Goal: Complete application form

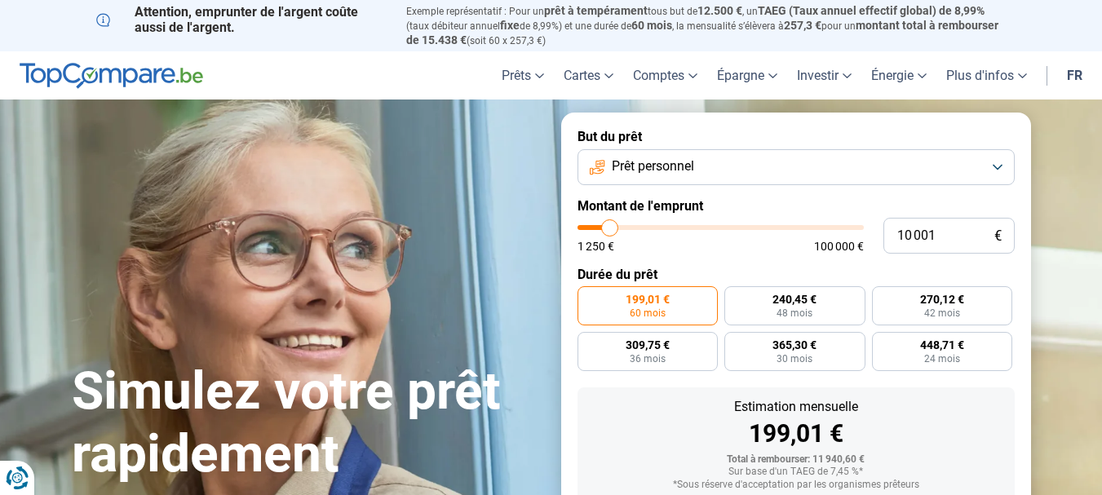
click at [729, 160] on button "Prêt personnel" at bounding box center [795, 167] width 437 height 36
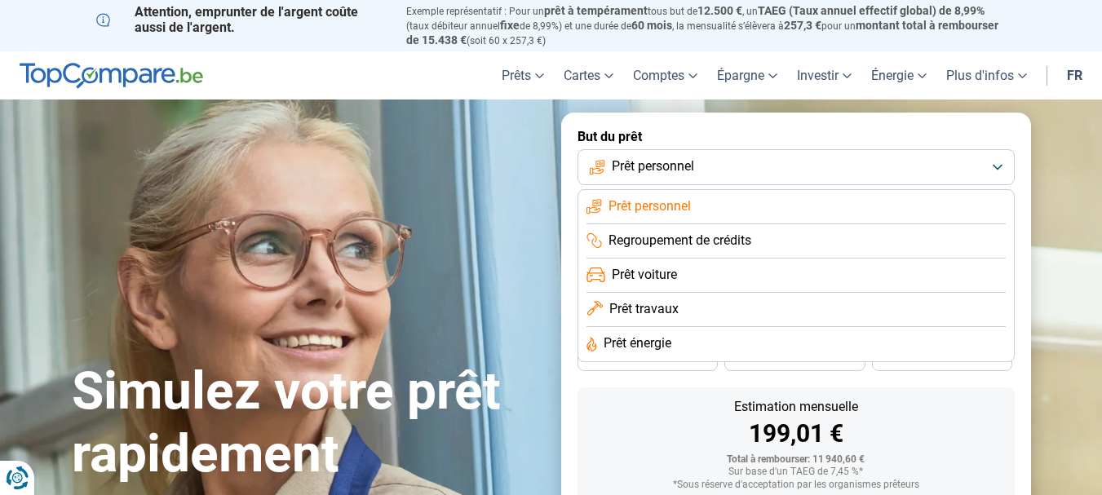
click at [642, 338] on span "Prêt énergie" at bounding box center [638, 343] width 68 height 18
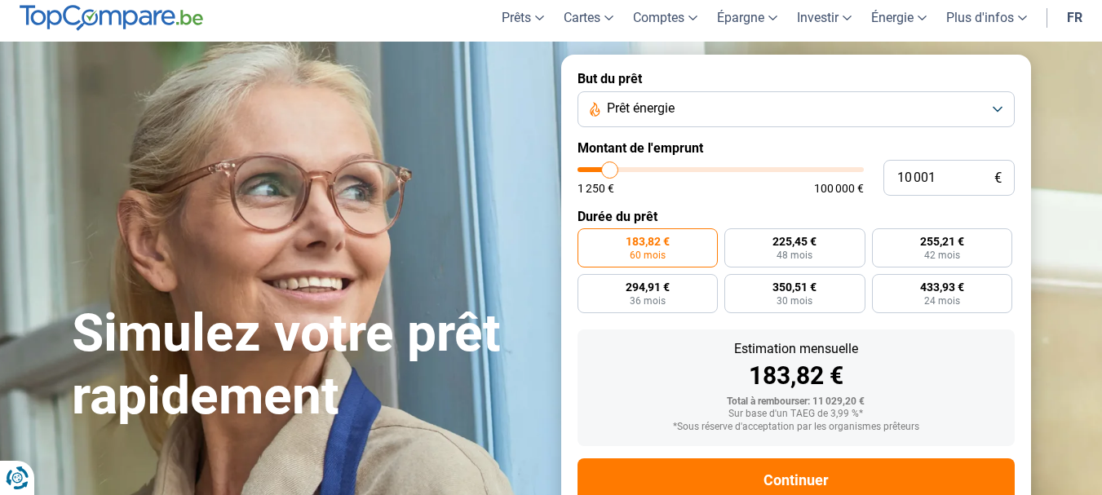
scroll to position [104, 0]
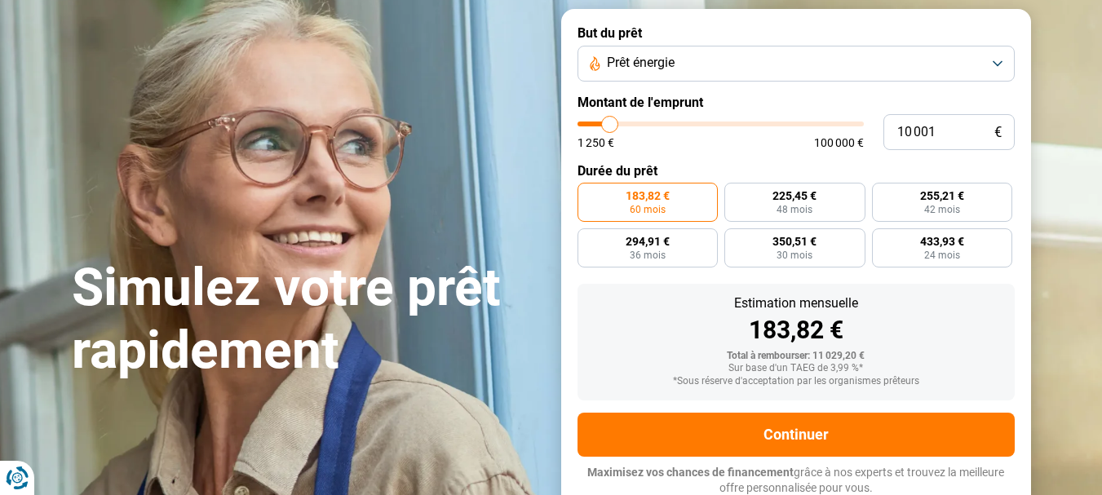
type input "10 250"
type input "10250"
type input "10 500"
type input "10500"
type input "11 000"
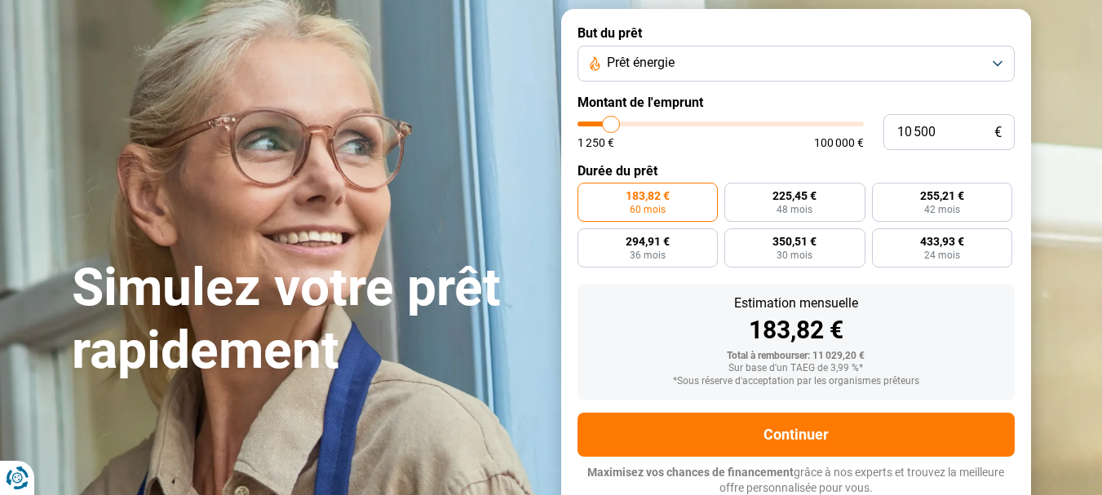
type input "11000"
type input "11 250"
type input "11250"
type input "11 500"
type input "11500"
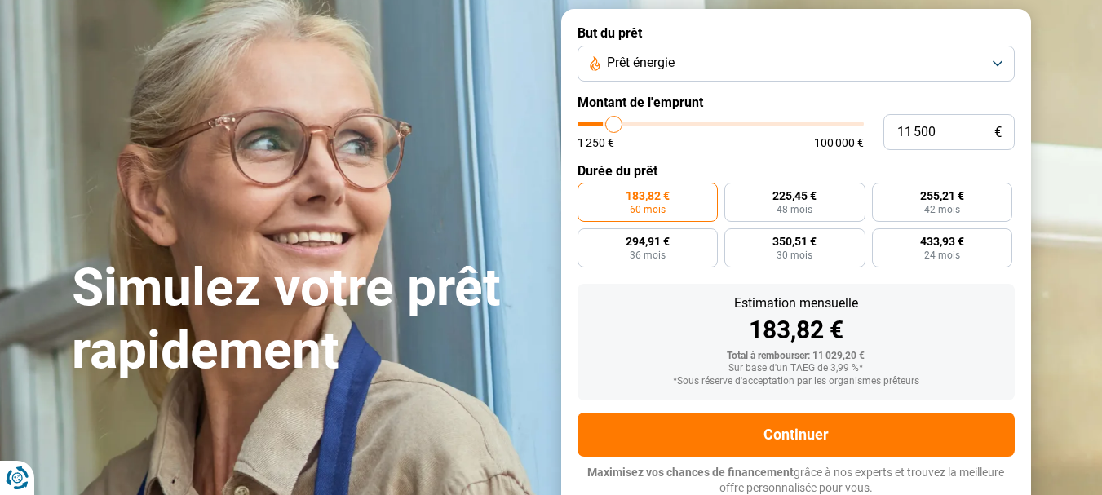
type input "12 000"
type input "12000"
type input "12 750"
type input "12750"
type input "13 500"
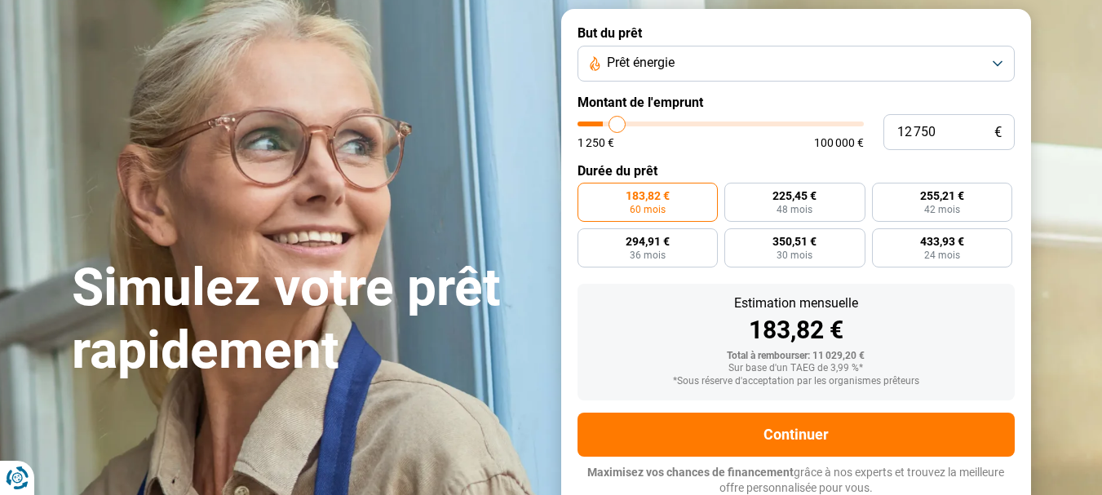
type input "13500"
type input "14 000"
type input "14000"
type input "14 750"
type input "14750"
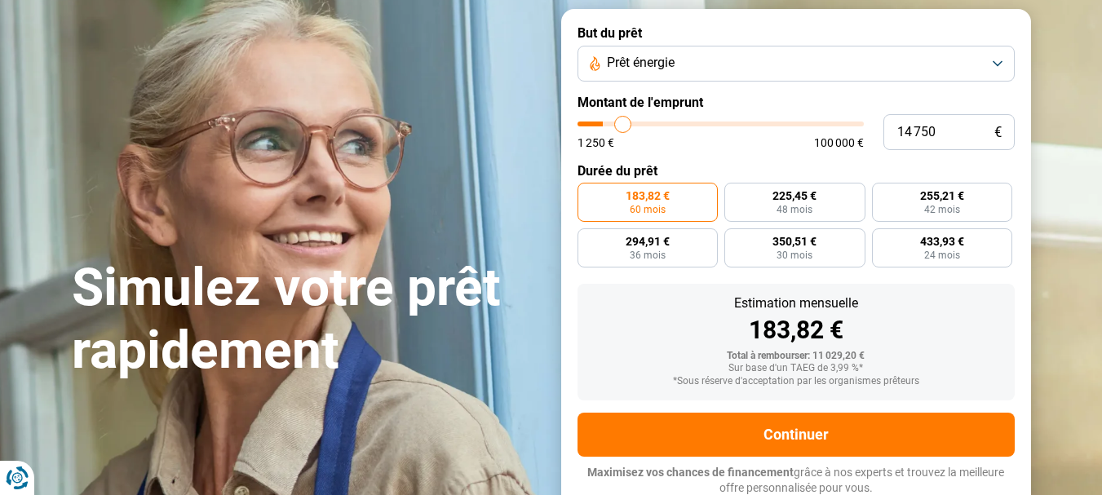
type input "17 250"
type input "17250"
type input "18 000"
type input "18000"
type input "19 000"
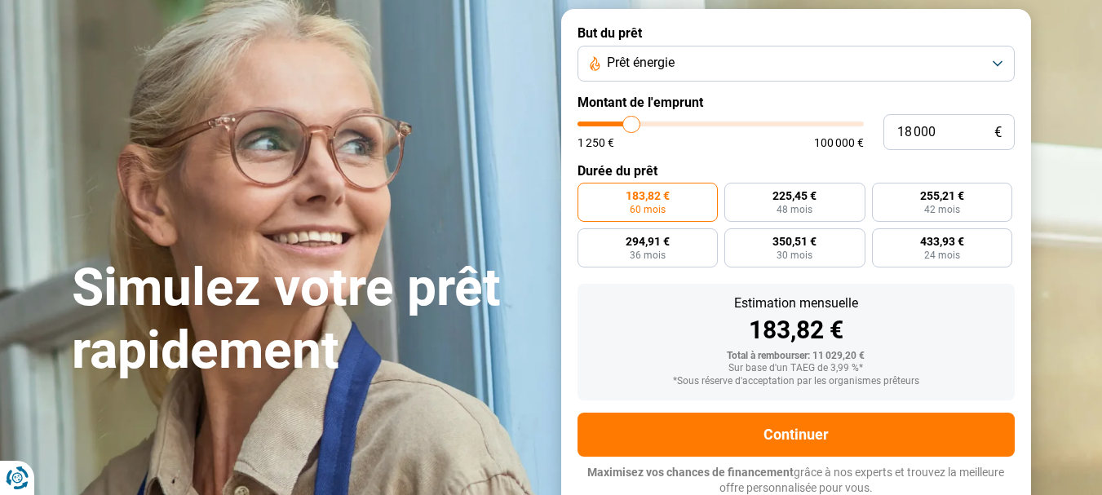
type input "19000"
type input "19 250"
type input "19250"
type input "20 250"
type input "20250"
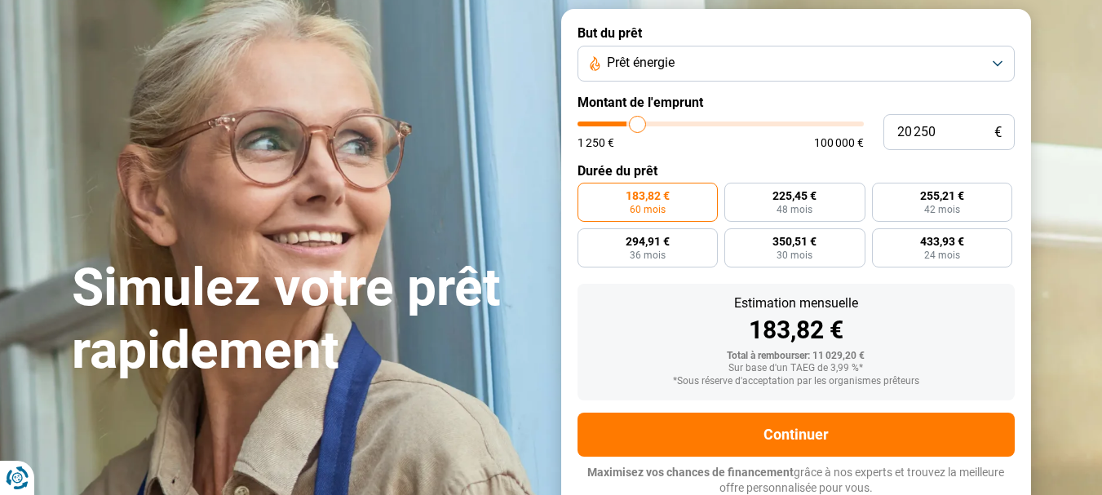
type input "20 750"
type input "20750"
type input "21 500"
type input "21500"
type input "21 750"
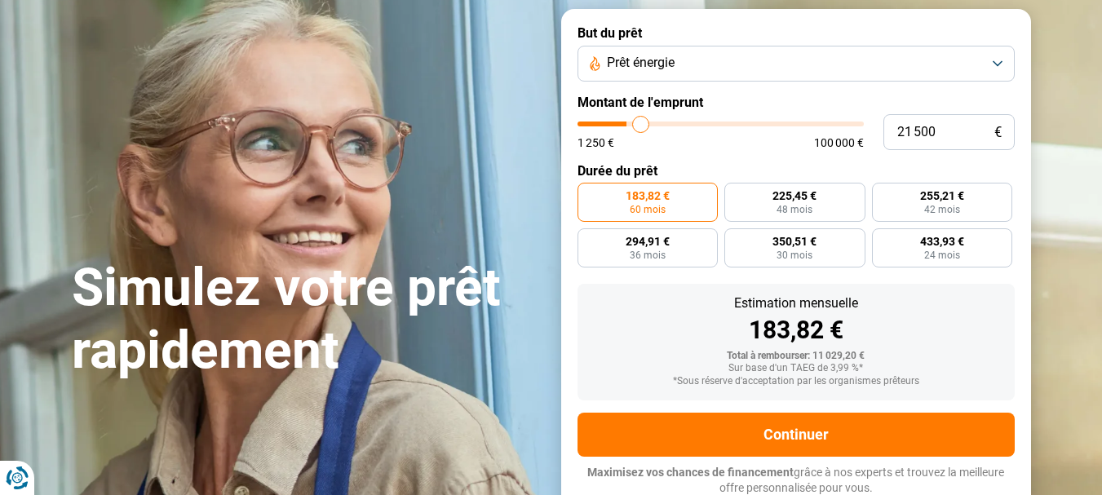
type input "21750"
type input "22 000"
type input "22000"
type input "22 250"
type input "22250"
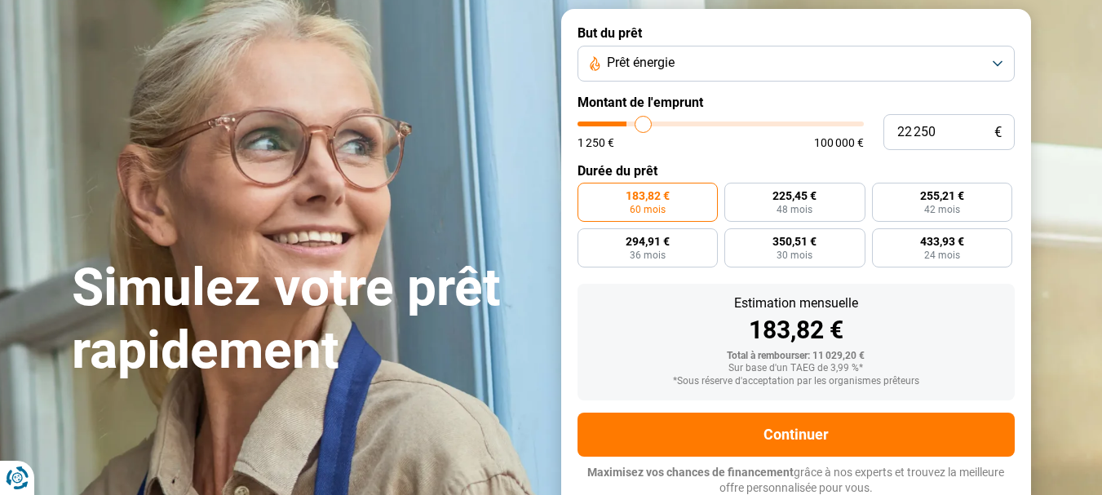
type input "23 000"
type input "23000"
type input "23 500"
type input "23500"
type input "24 250"
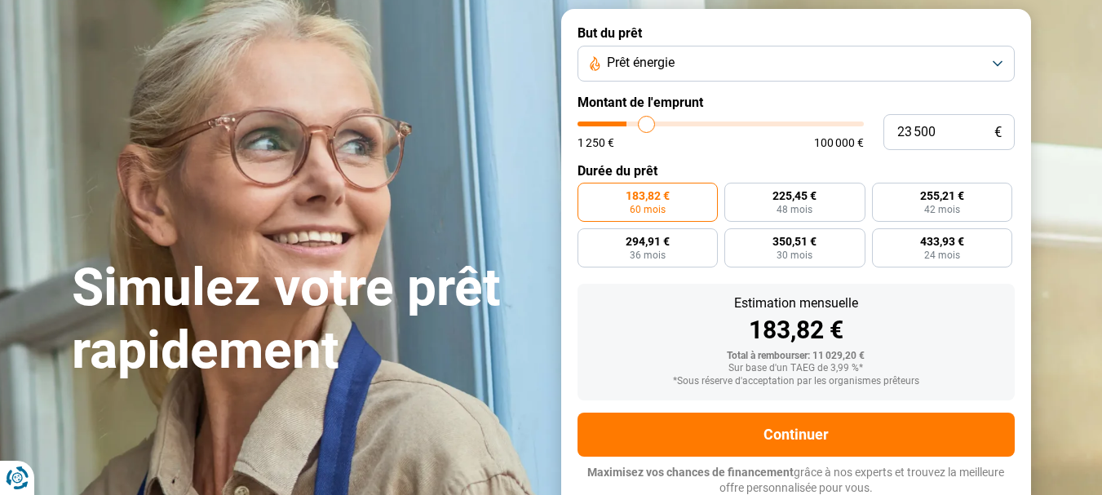
type input "24250"
type input "24 750"
type input "24750"
type input "25 250"
type input "25250"
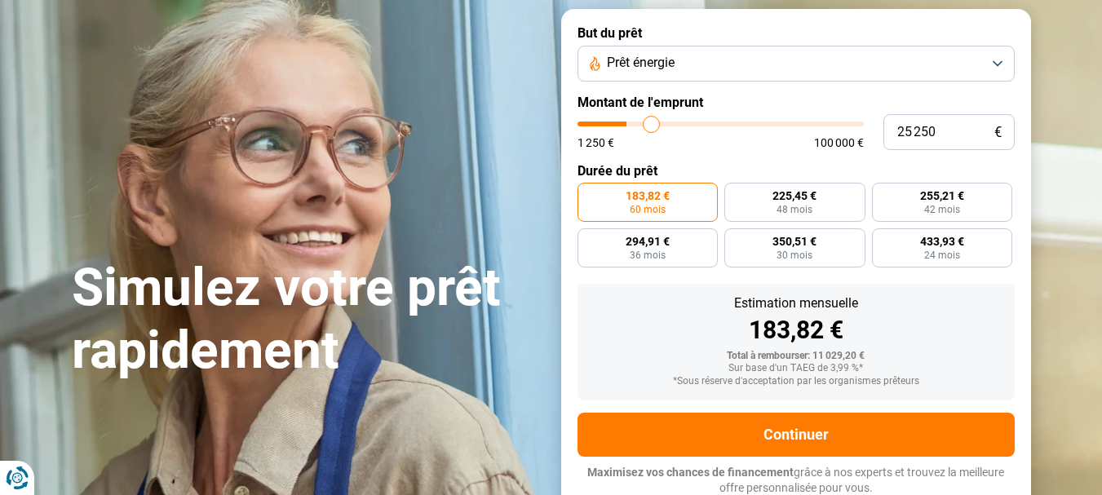
type input "25 750"
type input "25750"
type input "26 000"
type input "26000"
type input "26 250"
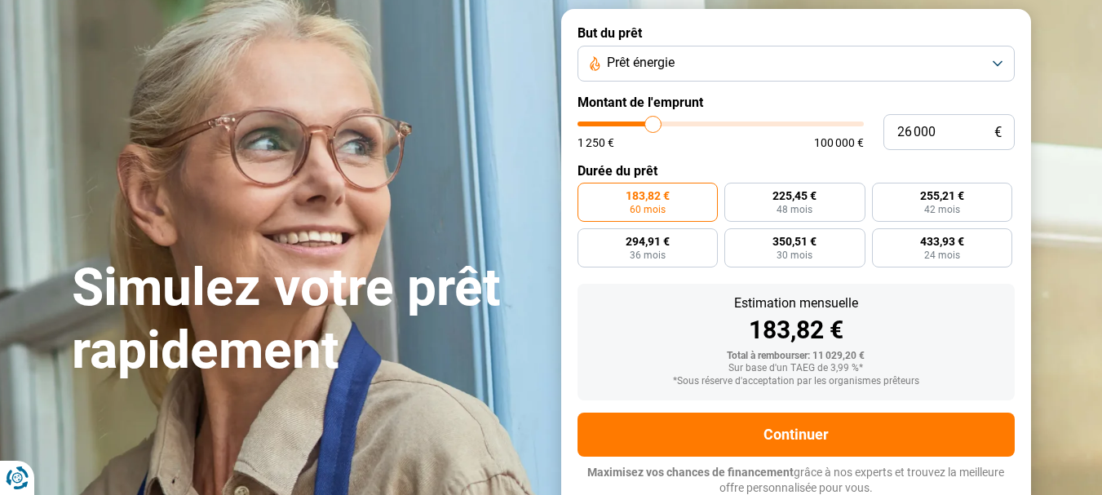
type input "26250"
type input "26 750"
type input "26750"
type input "27 250"
type input "27250"
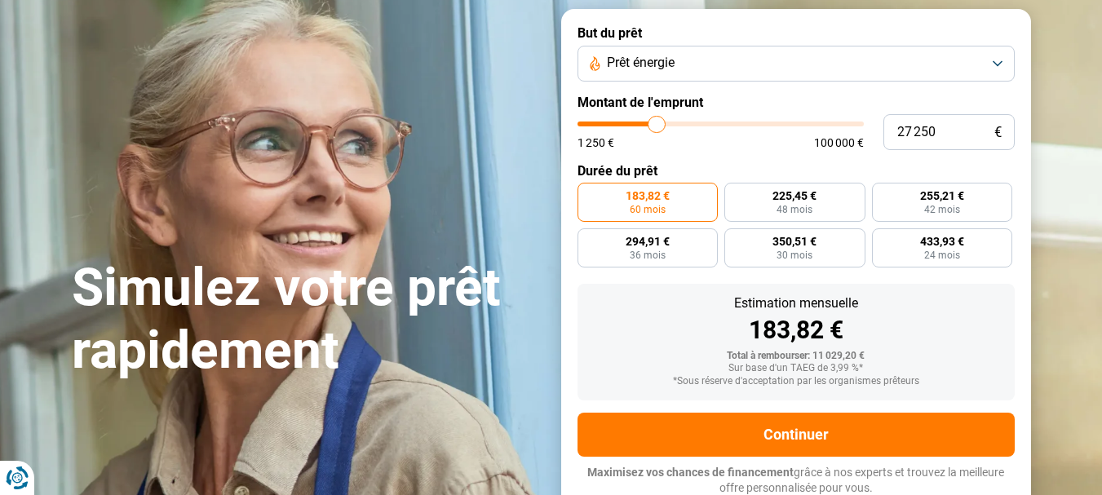
type input "27 500"
type input "27500"
type input "28 000"
type input "28000"
type input "28 250"
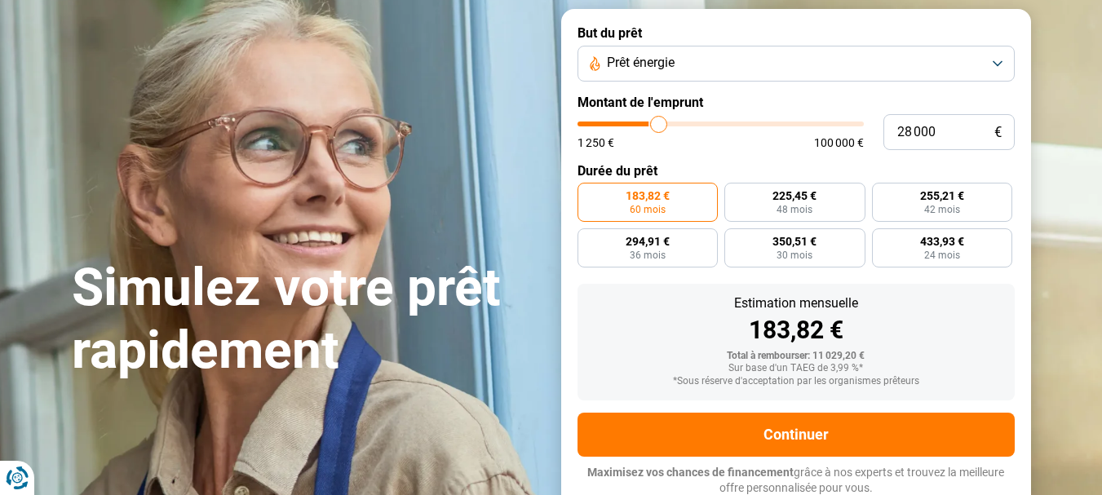
type input "28250"
type input "29 000"
type input "29000"
type input "29 500"
type input "29500"
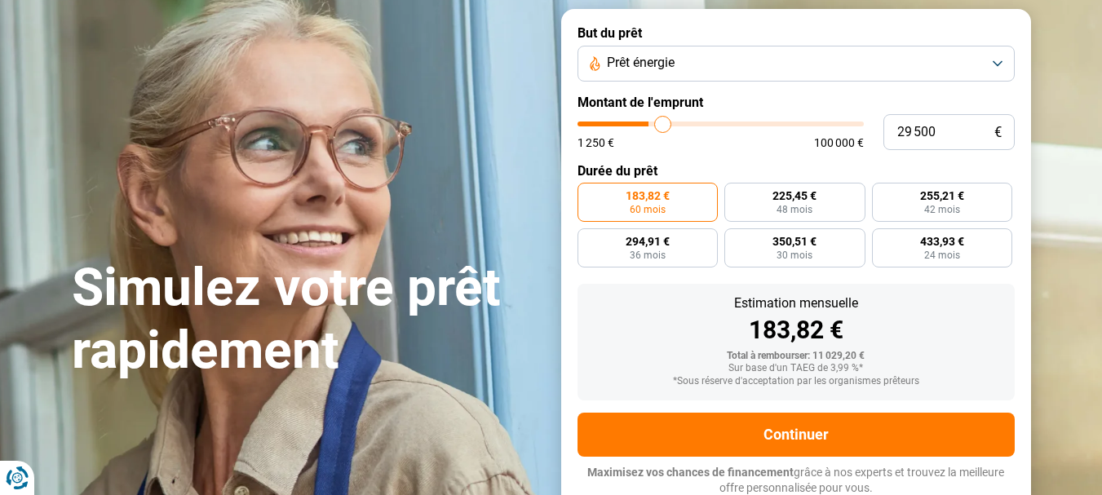
type input "30 750"
type input "30750"
type input "31 000"
type input "31000"
type input "32 250"
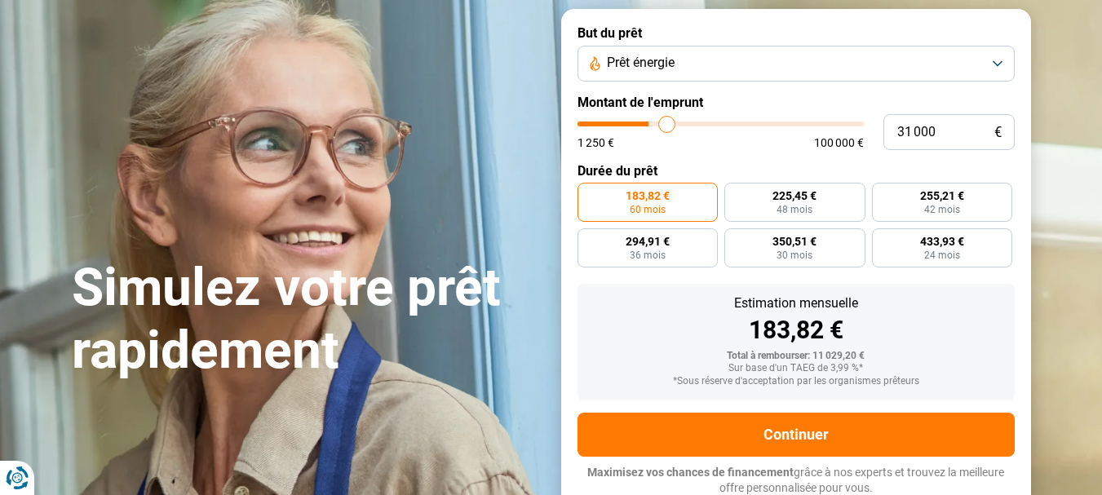
type input "32250"
type input "32 750"
type input "32750"
type input "33 500"
type input "33500"
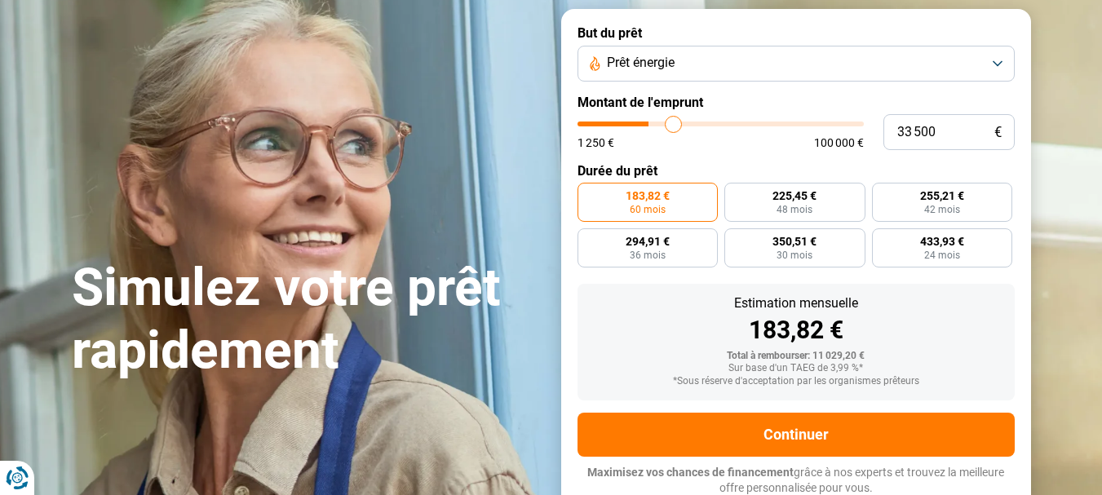
type input "33 750"
type input "33750"
type input "34 000"
type input "34000"
type input "34 250"
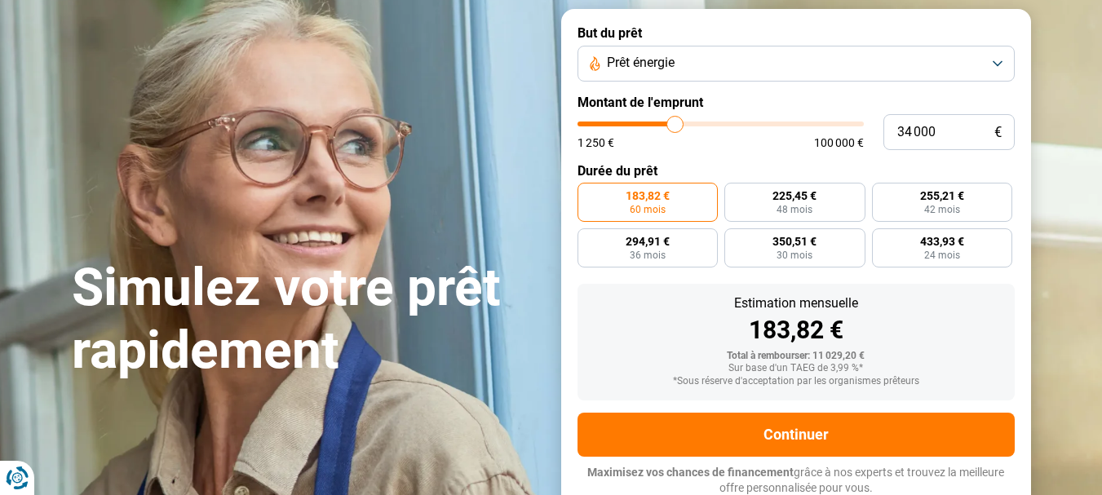
type input "34250"
type input "34 750"
type input "34750"
type input "35 000"
type input "35000"
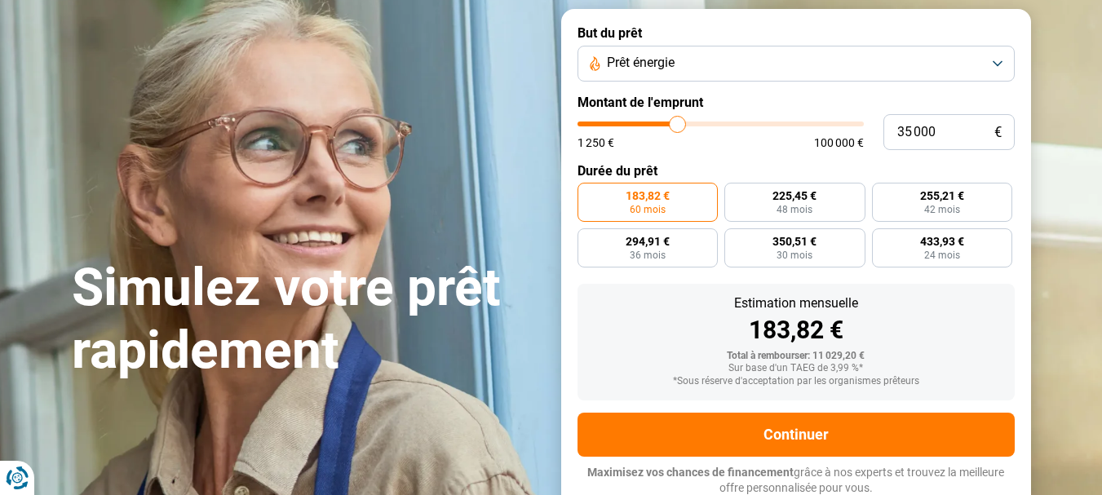
type input "35 250"
type input "35250"
type input "35 500"
type input "35500"
type input "35 750"
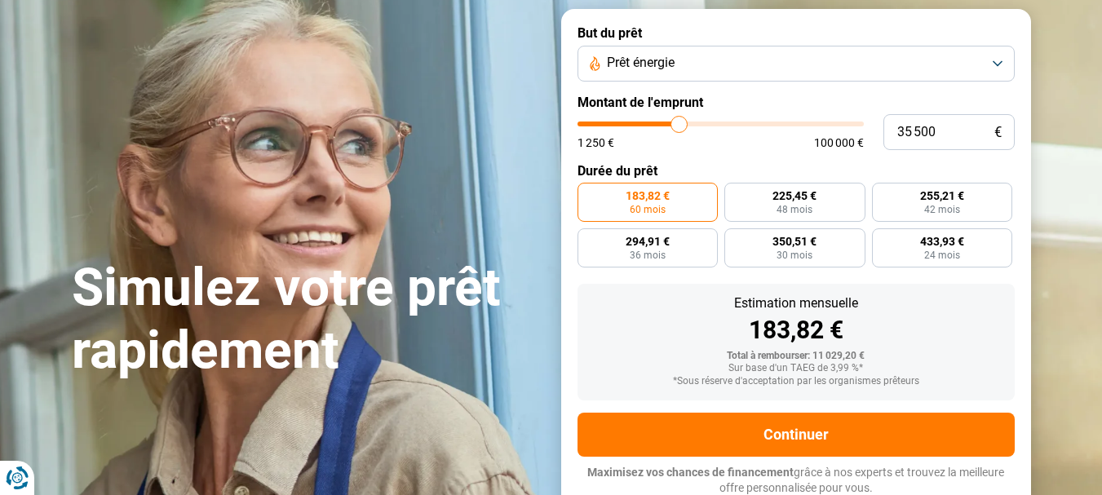
type input "35750"
type input "37 000"
type input "37000"
type input "38 250"
type input "38250"
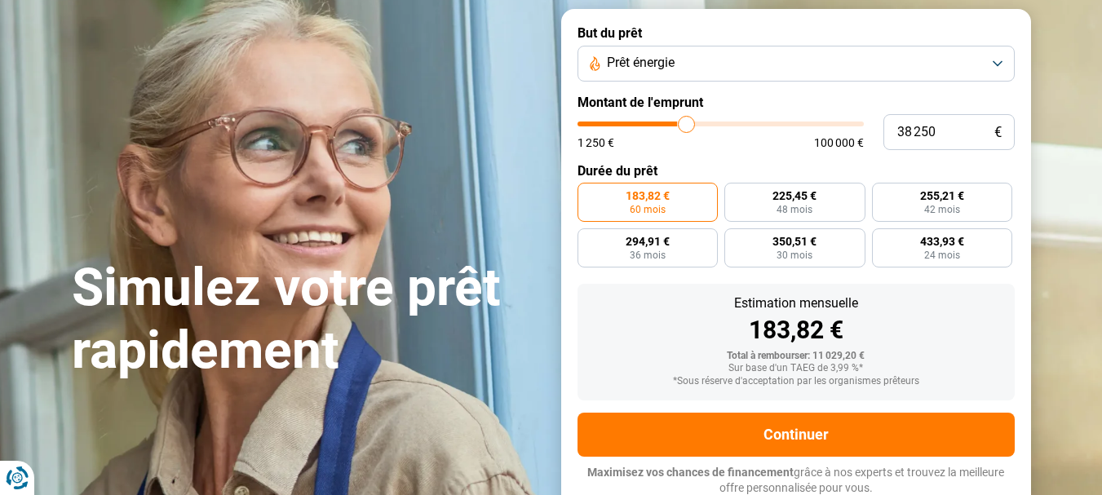
type input "38 750"
type input "38750"
type input "39 750"
type input "39750"
type input "40 750"
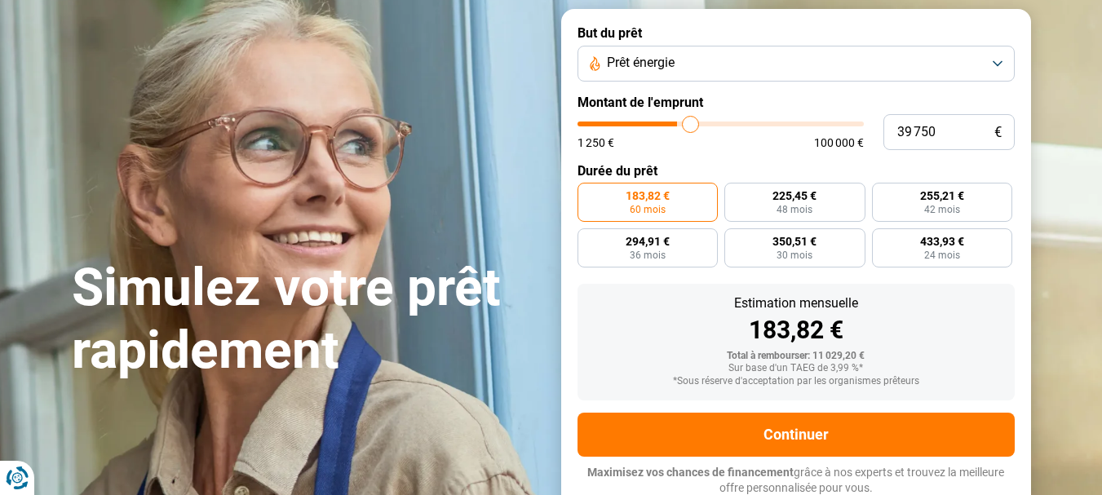
type input "40750"
type input "41 000"
type input "41000"
type input "42 250"
type input "42250"
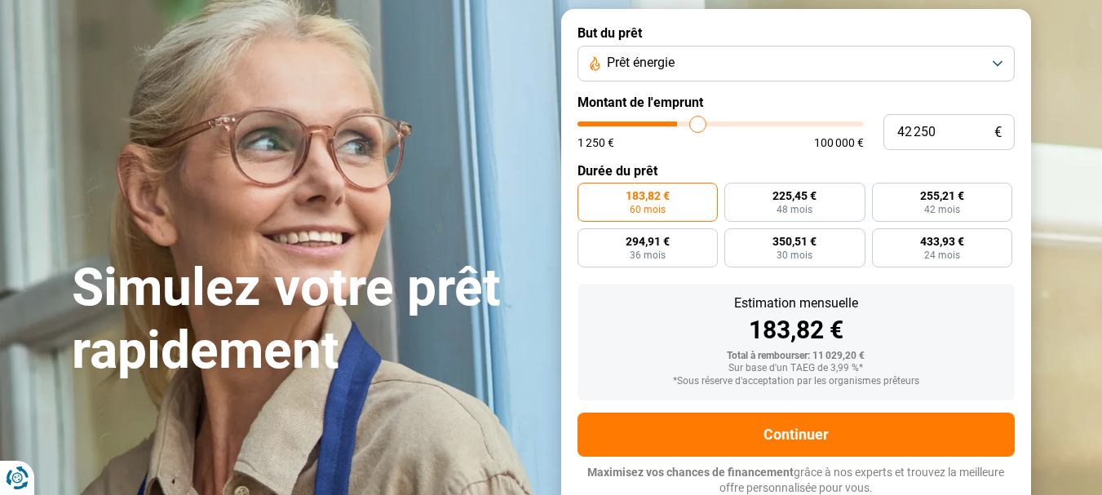
type input "43 750"
type input "43750"
type input "44 500"
type input "44500"
type input "46 000"
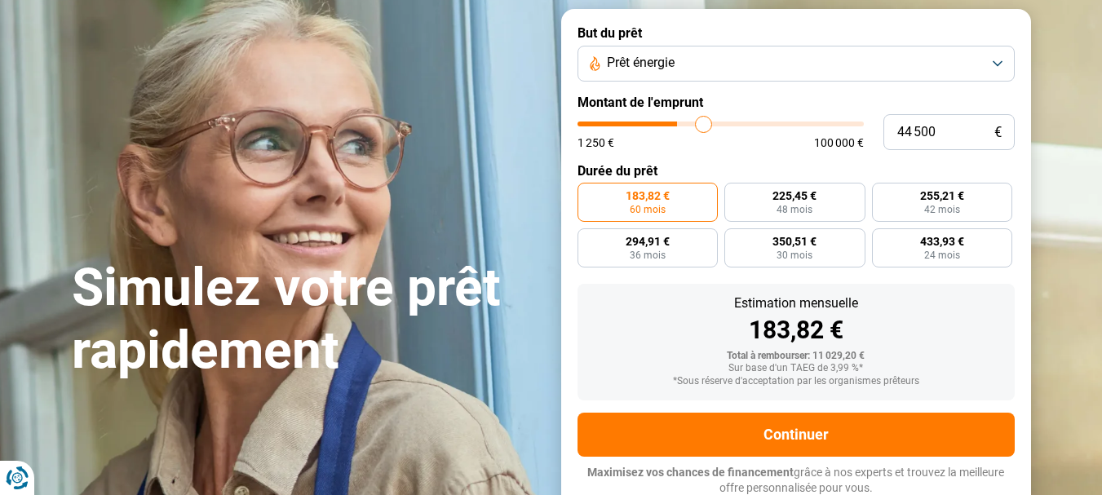
type input "46000"
type input "47 500"
type input "47500"
type input "48 250"
type input "48250"
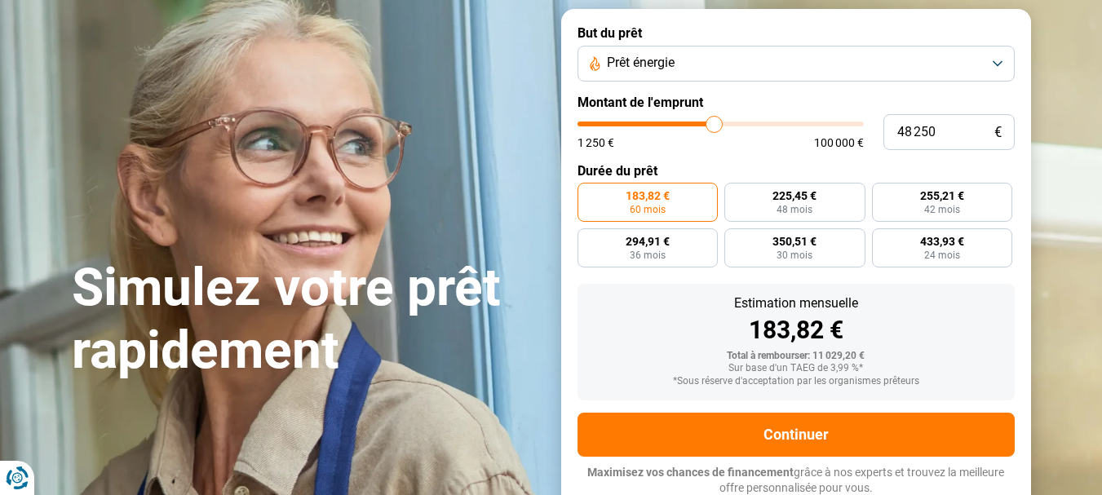
type input "49 000"
type input "49000"
type input "50 000"
type input "50000"
type input "50 250"
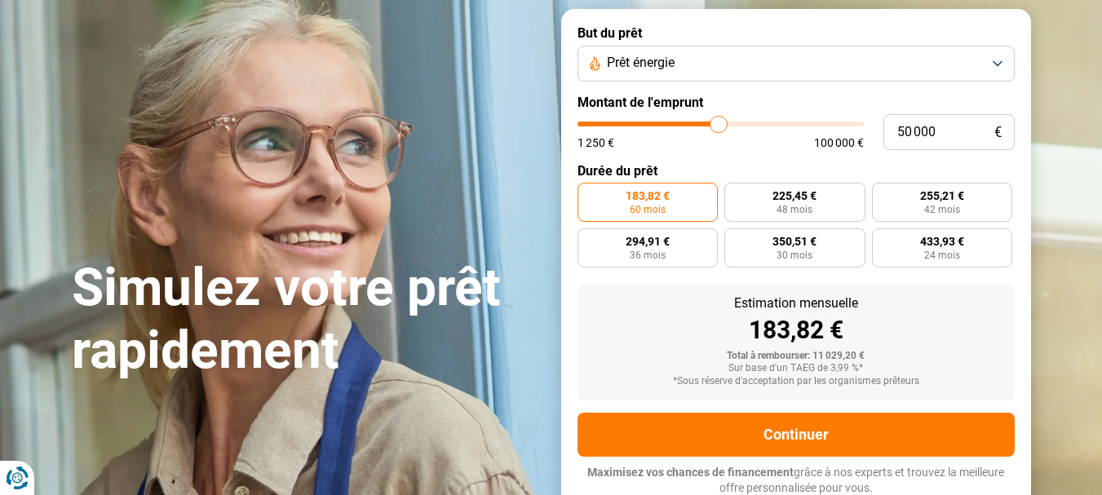
type input "50250"
type input "50 500"
type input "50500"
type input "51 000"
type input "51000"
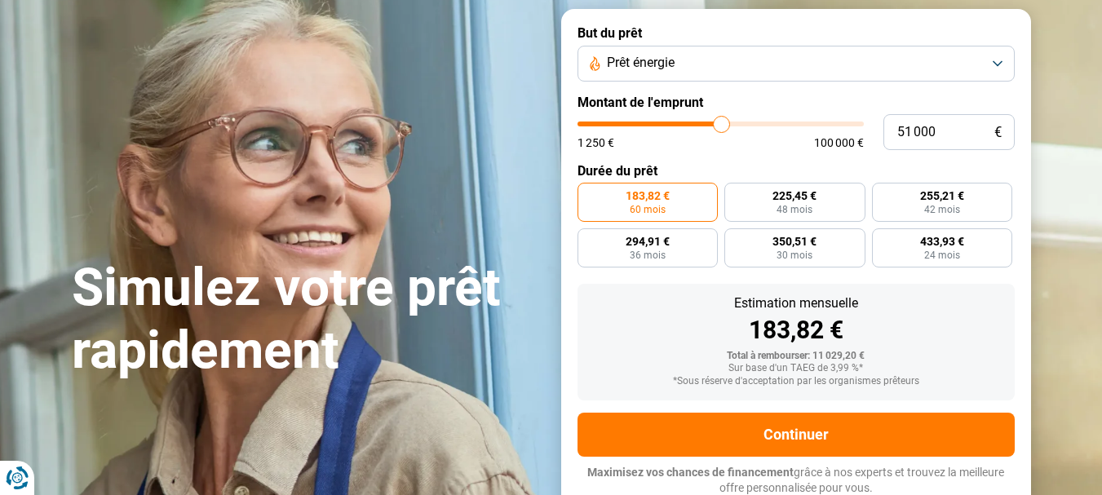
type input "51 500"
type input "51500"
type input "52 000"
type input "52000"
type input "52 500"
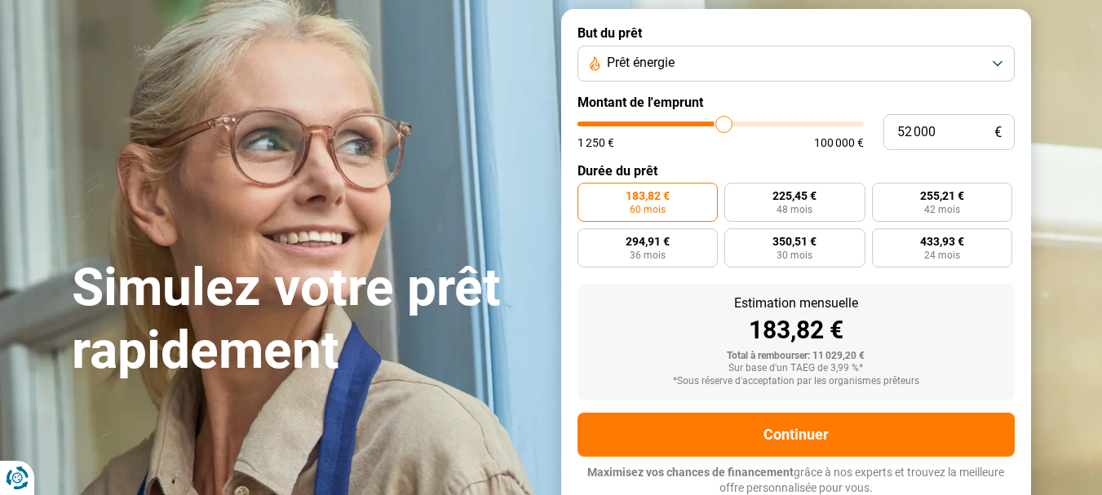
type input "52500"
type input "52 750"
type input "52750"
type input "53 000"
type input "53000"
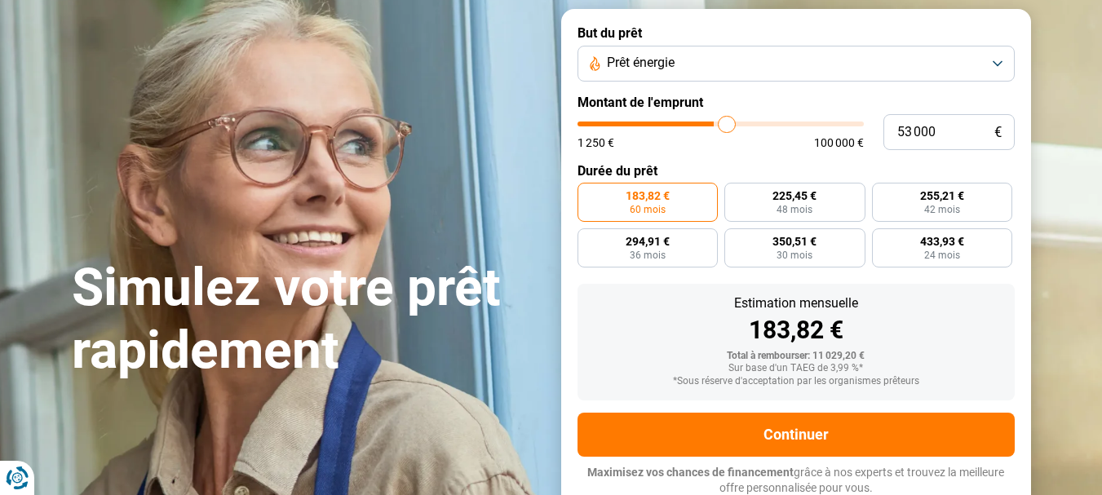
type input "53 250"
type input "53250"
type input "53 500"
type input "53500"
type input "54 000"
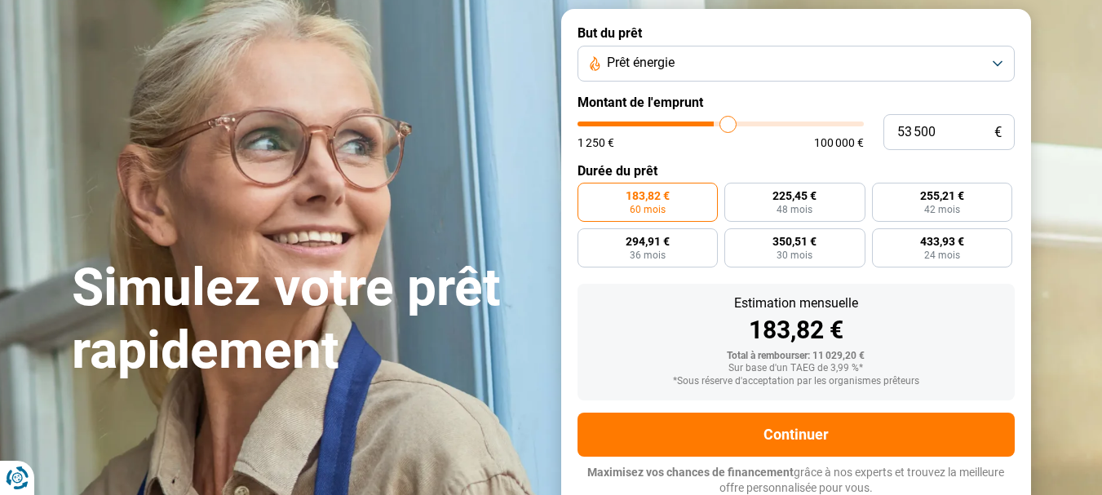
type input "54000"
type input "54 250"
type input "54250"
type input "54 500"
type input "54500"
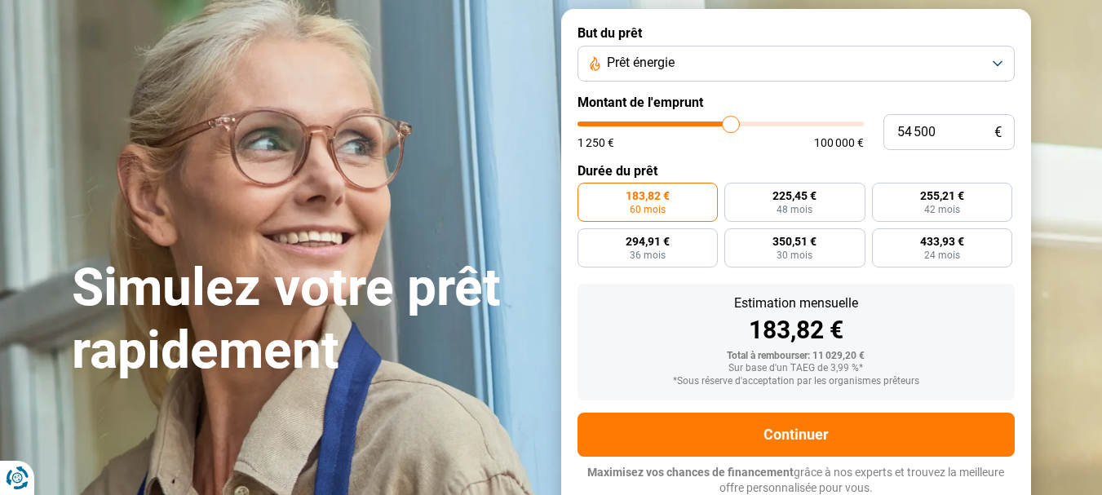
type input "54 750"
type input "54750"
type input "55 000"
type input "55000"
type input "55 500"
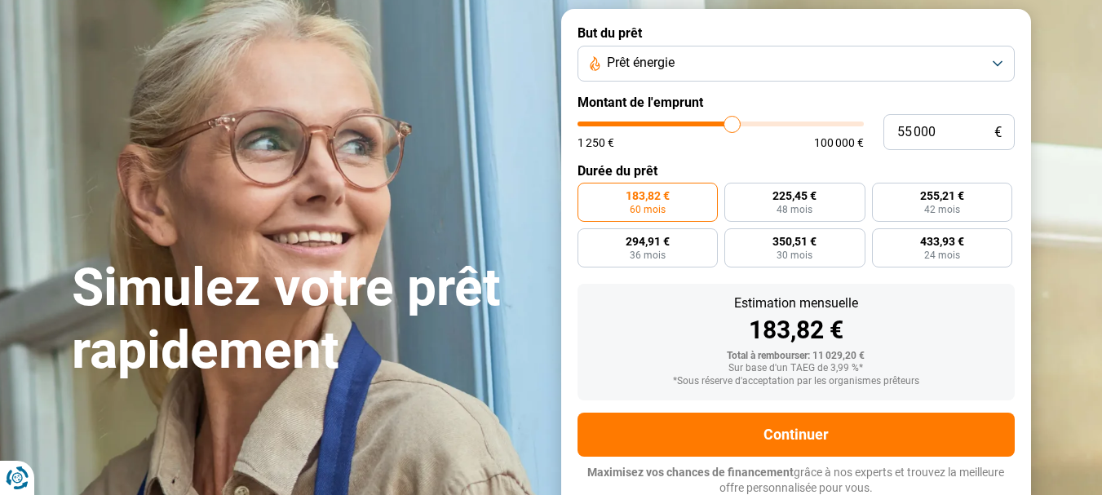
type input "55500"
type input "55 750"
type input "55750"
type input "56 000"
type input "56000"
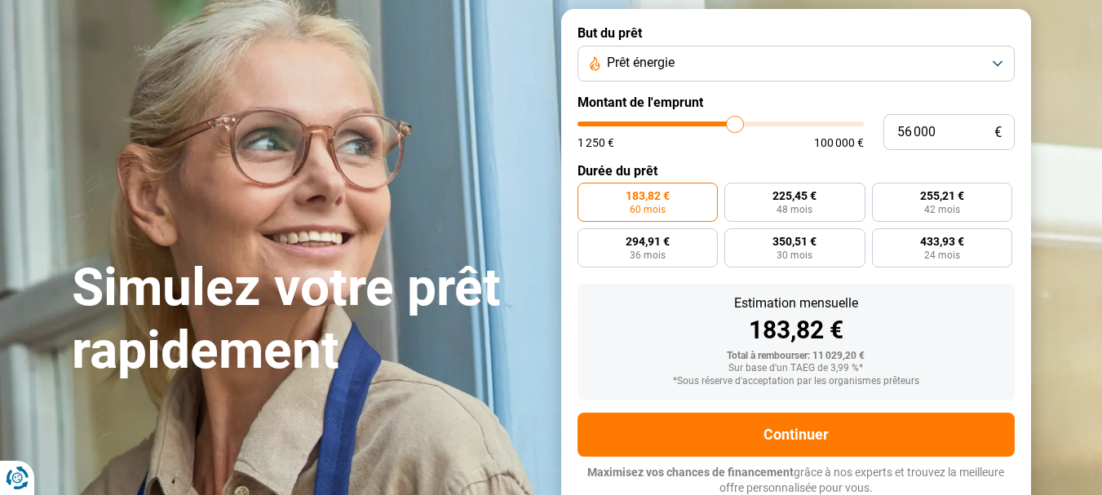
type input "56 250"
type input "56250"
type input "56 500"
type input "56500"
type input "57 000"
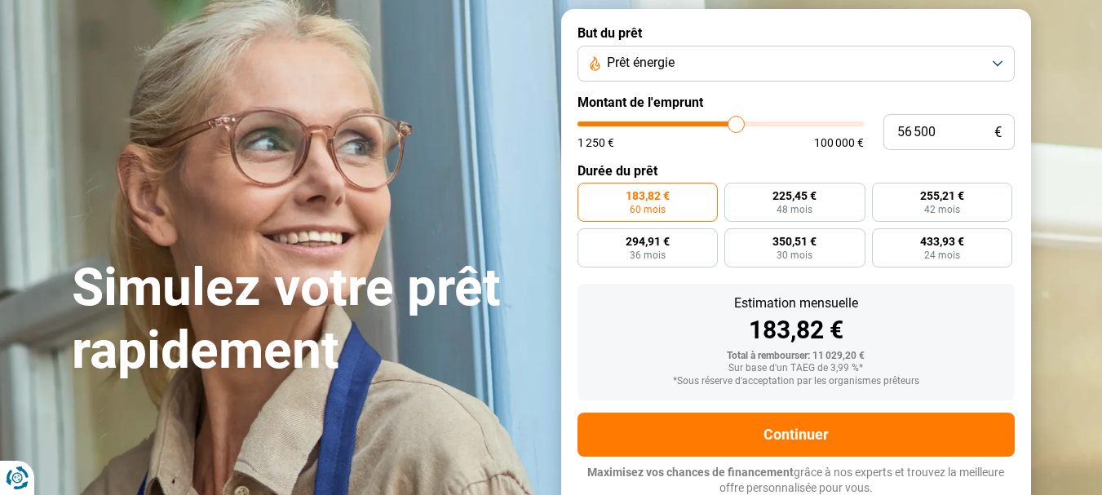
type input "57000"
type input "57 250"
type input "57250"
type input "57 500"
type input "57500"
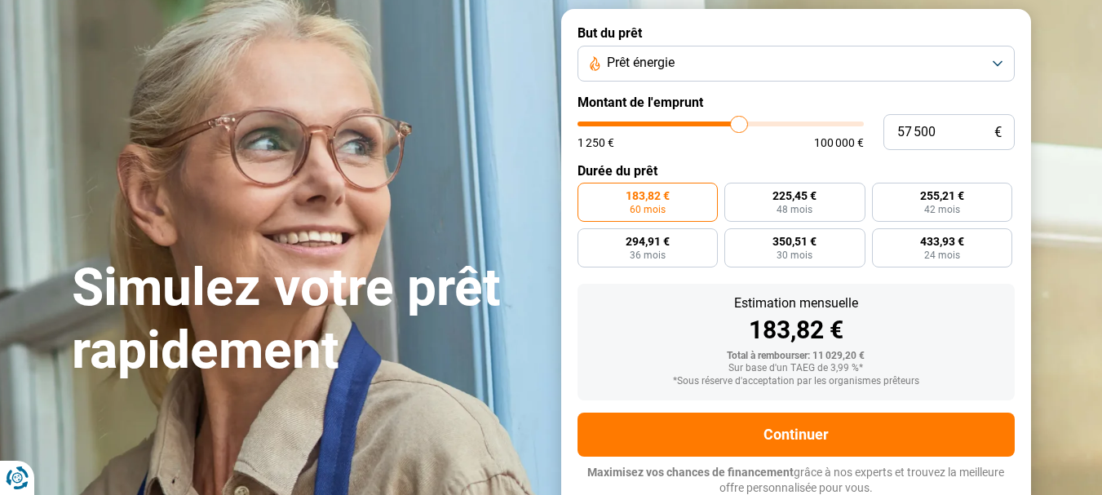
type input "57 750"
type input "57750"
type input "58 500"
type input "58500"
type input "58 750"
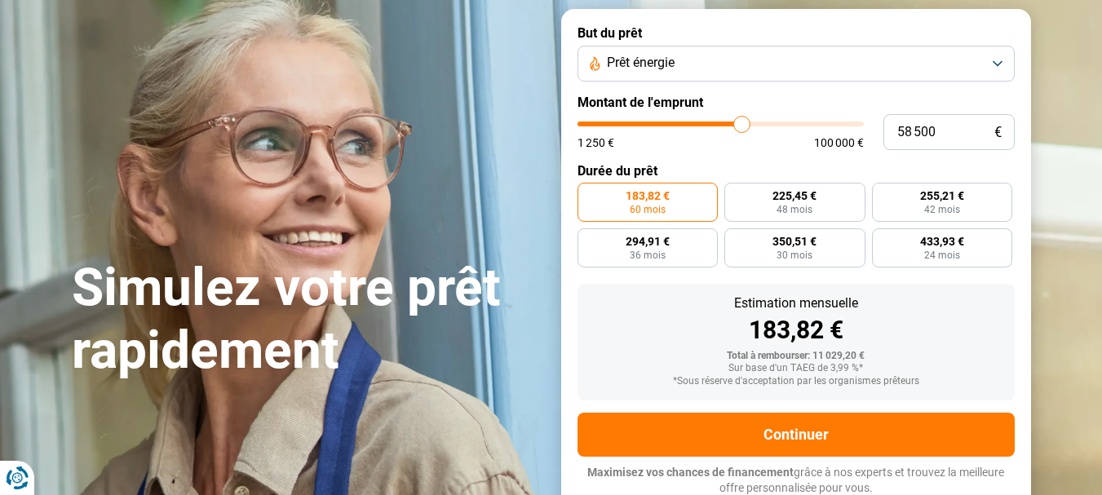
type input "58750"
type input "59 000"
type input "59000"
type input "59 250"
type input "59250"
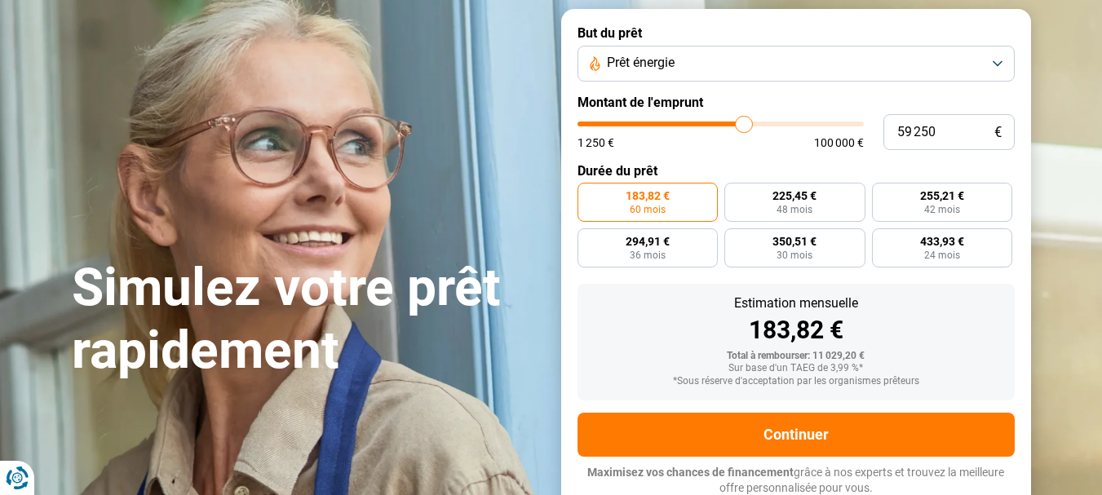
type input "59 500"
type input "59500"
type input "60 000"
type input "60000"
type input "60 250"
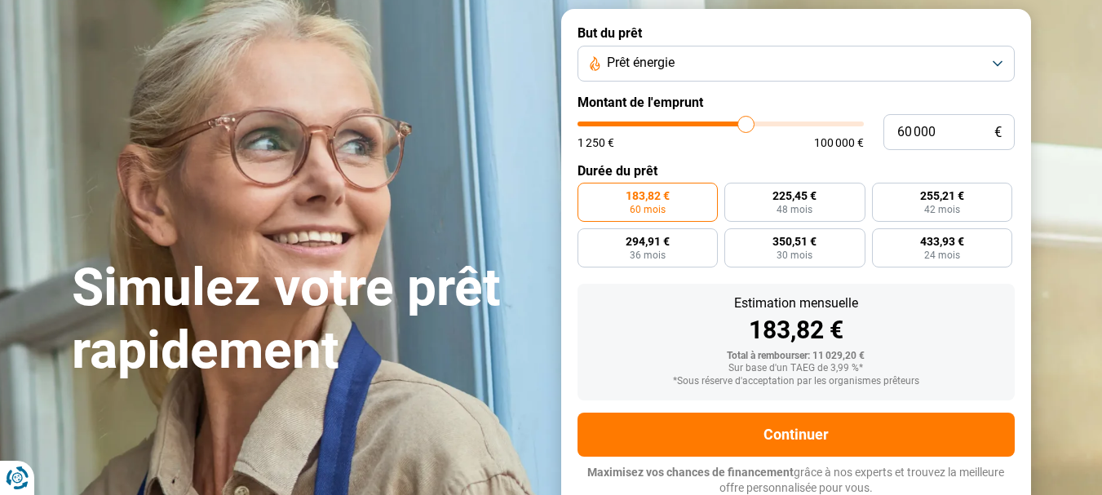
type input "60250"
type input "60 500"
type input "60500"
type input "60 750"
type input "60750"
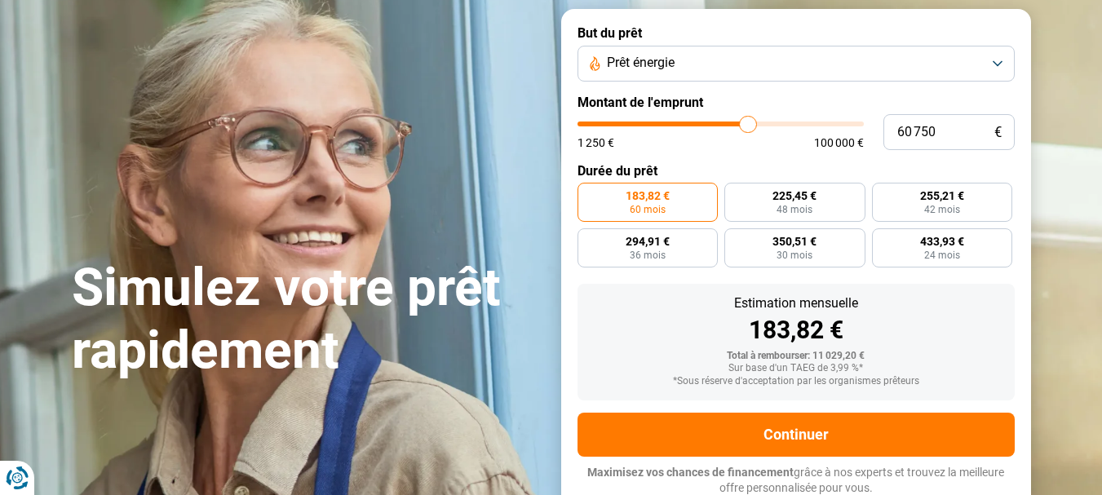
type input "61 000"
type input "61000"
type input "61 500"
type input "61500"
type input "61 750"
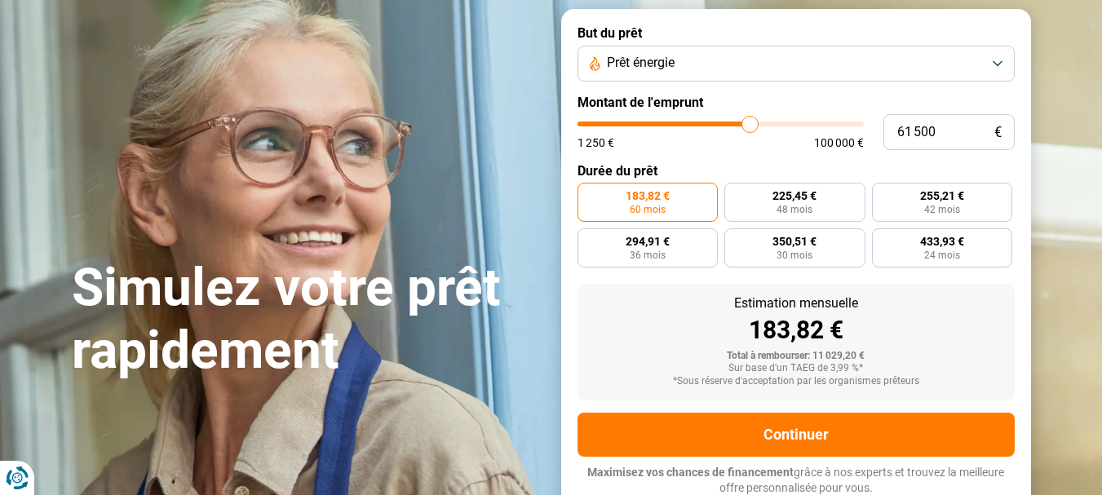
type input "61750"
type input "62 000"
type input "62000"
type input "62 250"
type input "62250"
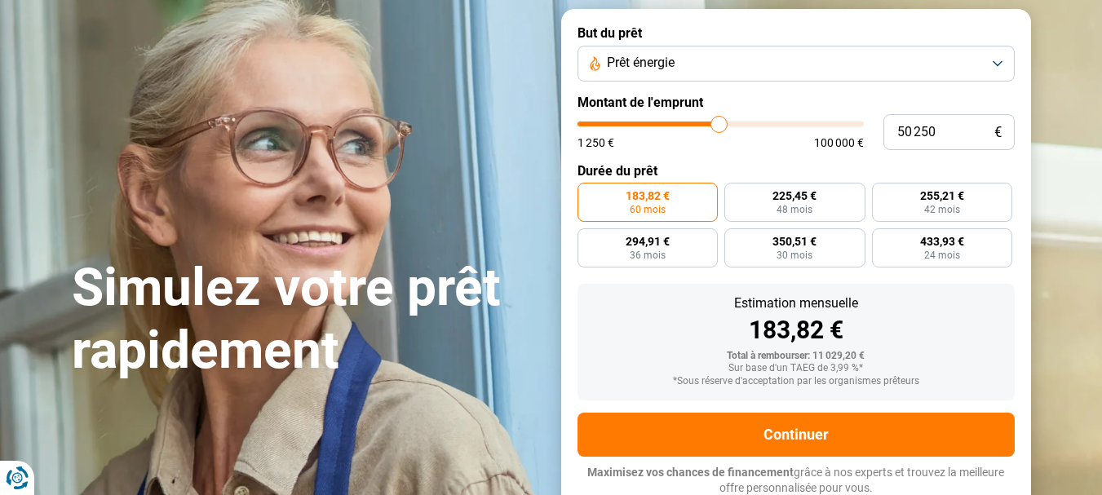
drag, startPoint x: 609, startPoint y: 120, endPoint x: 719, endPoint y: 132, distance: 110.8
click at [719, 126] on input "range" at bounding box center [720, 124] width 286 height 5
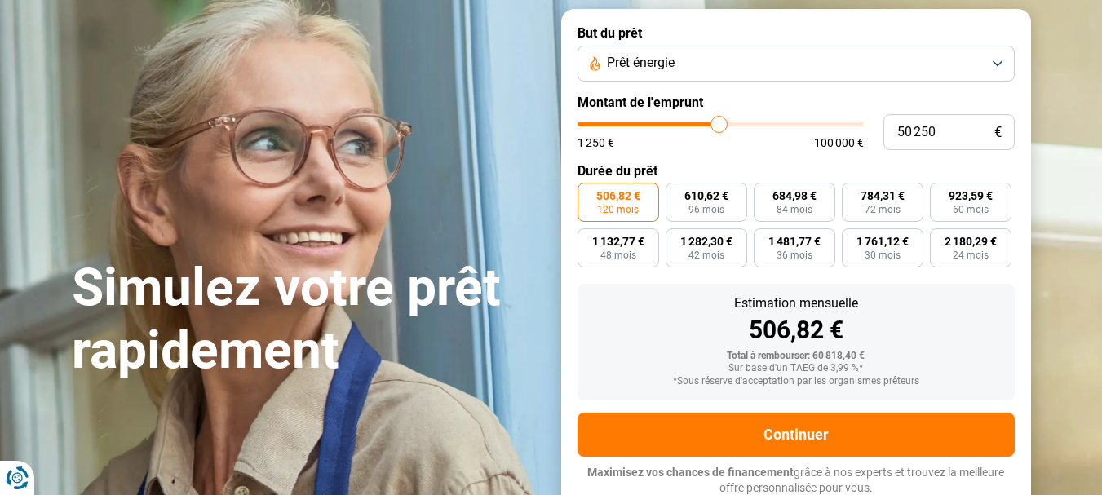
click at [614, 196] on span "506,82 €" at bounding box center [618, 195] width 44 height 11
click at [588, 193] on input "506,82 € 120 mois" at bounding box center [582, 188] width 11 height 11
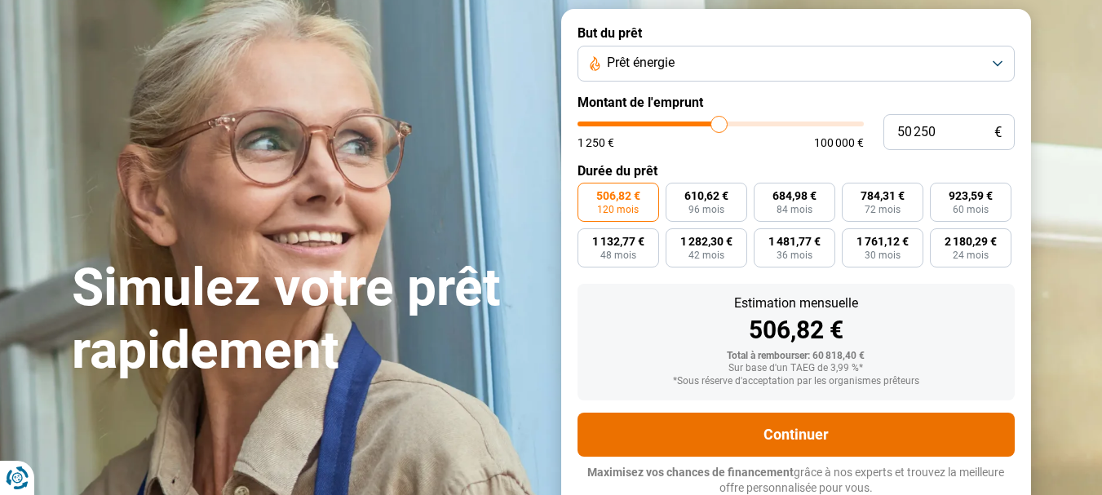
click at [799, 443] on button "Continuer" at bounding box center [795, 435] width 437 height 44
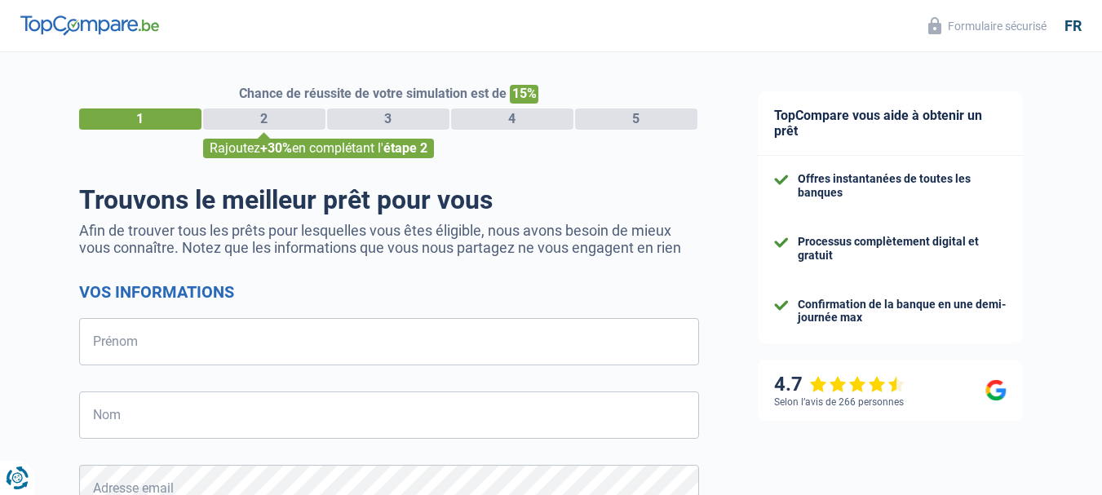
select select "32"
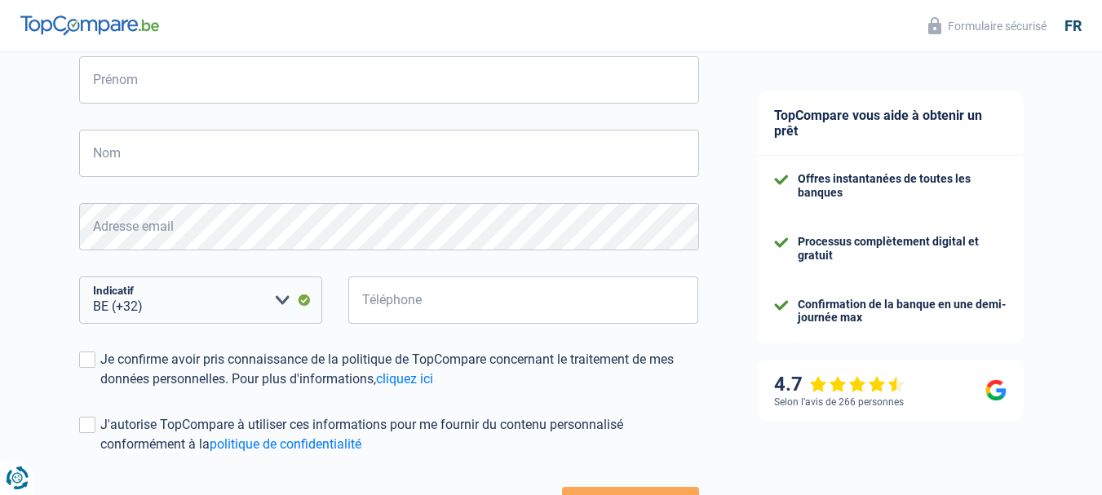
scroll to position [330, 0]
